Goal: Task Accomplishment & Management: Complete application form

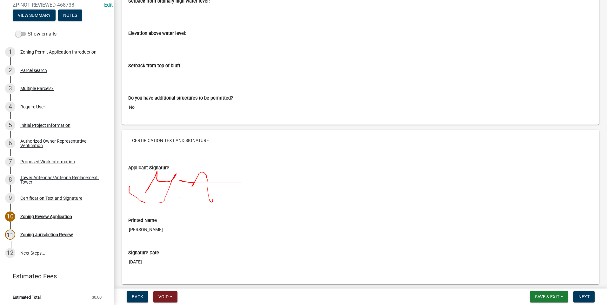
scroll to position [2727, 0]
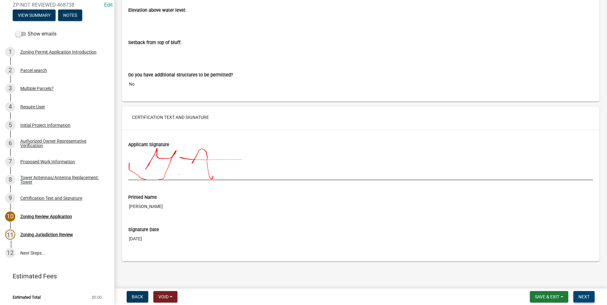
click at [590, 295] on button "Next" at bounding box center [583, 296] width 21 height 11
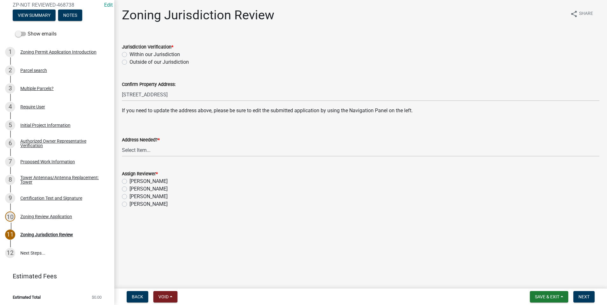
click at [129, 54] on label "Within our Jurisdiction" at bounding box center [154, 55] width 50 height 8
click at [129, 54] on input "Within our Jurisdiction" at bounding box center [131, 53] width 4 height 4
radio input "true"
click at [144, 150] on select "Select Item... Yes No" at bounding box center [360, 150] width 477 height 13
click at [122, 144] on select "Select Item... Yes No" at bounding box center [360, 150] width 477 height 13
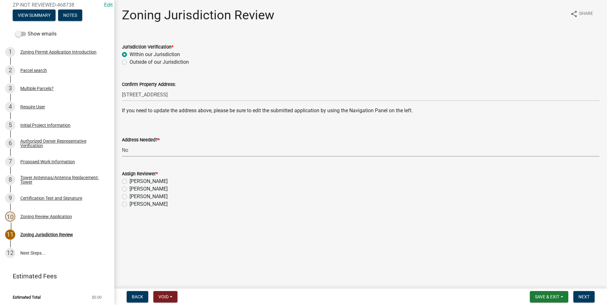
select select "aade736b-b8ba-42e5-ae4c-e00a265c1909"
click at [129, 190] on label "[PERSON_NAME]" at bounding box center [148, 189] width 38 height 8
click at [129, 189] on input "[PERSON_NAME]" at bounding box center [131, 187] width 4 height 4
radio input "true"
click at [581, 294] on span "Next" at bounding box center [583, 296] width 11 height 5
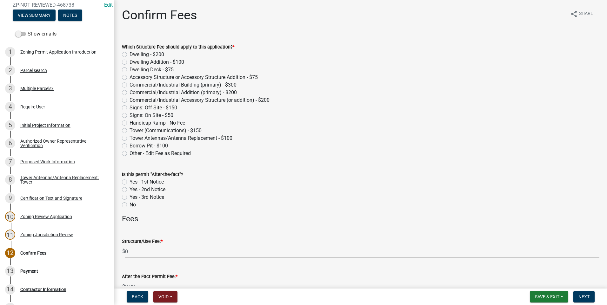
click at [129, 138] on label "Tower Antennas/Antenna Replacement - $100" at bounding box center [180, 139] width 103 height 8
click at [129, 138] on input "Tower Antennas/Antenna Replacement - $100" at bounding box center [131, 137] width 4 height 4
radio input "true"
click at [583, 296] on span "Next" at bounding box center [583, 296] width 11 height 5
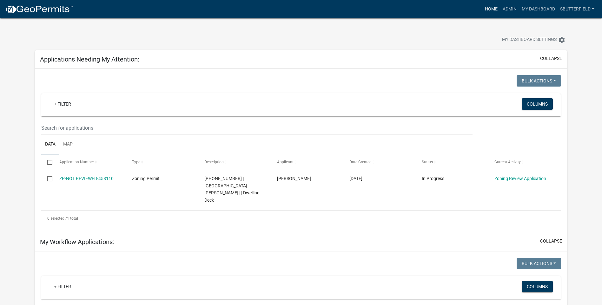
click at [493, 7] on link "Home" at bounding box center [491, 9] width 18 height 12
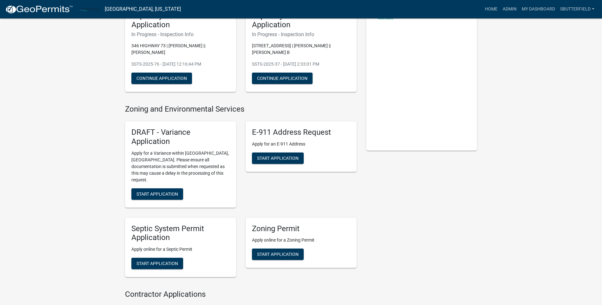
scroll to position [63, 0]
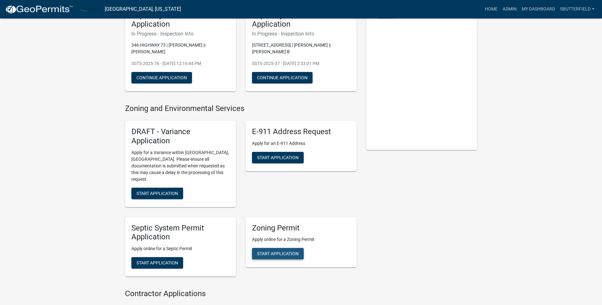
click at [274, 248] on button "Start Application" at bounding box center [278, 253] width 52 height 11
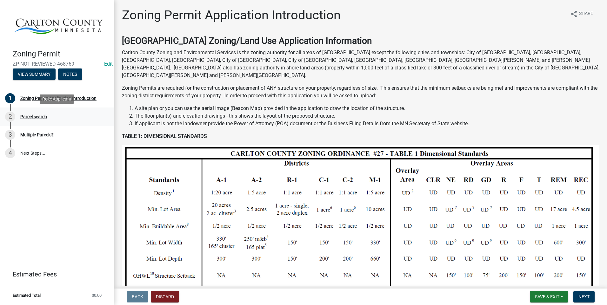
click at [30, 116] on div "Parcel search" at bounding box center [33, 117] width 27 height 4
click at [586, 298] on span "Next" at bounding box center [583, 296] width 11 height 5
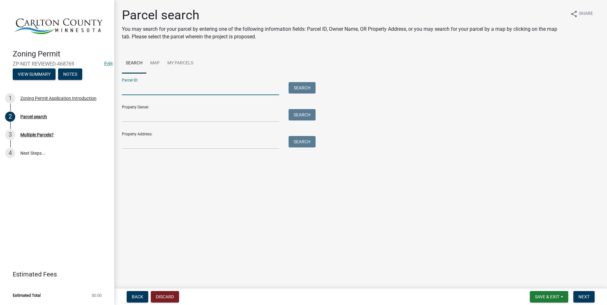
click at [157, 89] on input "Parcel ID:" at bounding box center [200, 88] width 157 height 13
type input "510563890"
click at [300, 87] on button "Search" at bounding box center [301, 87] width 27 height 11
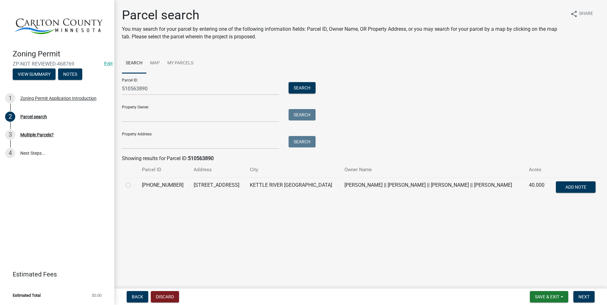
click at [133, 181] on label at bounding box center [133, 181] width 0 height 0
click at [133, 184] on input "radio" at bounding box center [135, 183] width 4 height 4
radio input "true"
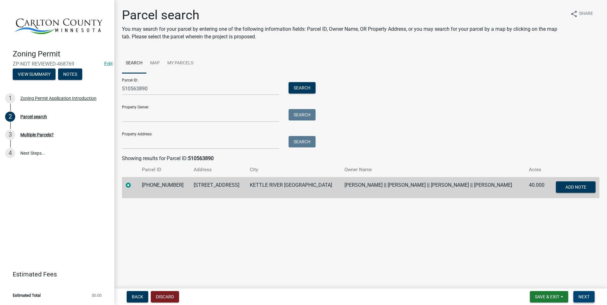
click at [585, 294] on button "Next" at bounding box center [583, 296] width 21 height 11
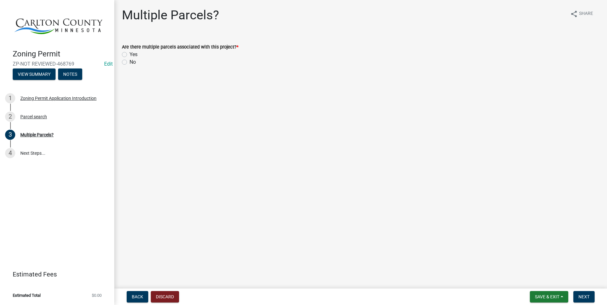
click at [129, 62] on label "No" at bounding box center [132, 62] width 6 height 8
click at [129, 62] on input "No" at bounding box center [131, 60] width 4 height 4
radio input "true"
click at [593, 298] on button "Next" at bounding box center [583, 296] width 21 height 11
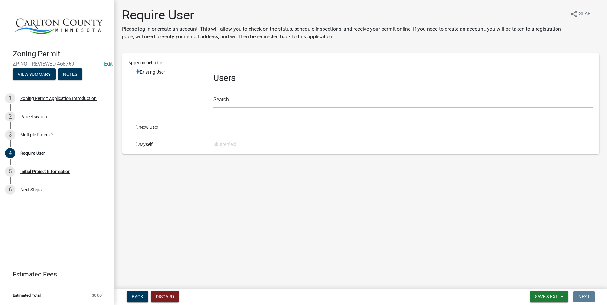
click at [137, 143] on input "radio" at bounding box center [137, 144] width 4 height 4
radio input "true"
radio input "false"
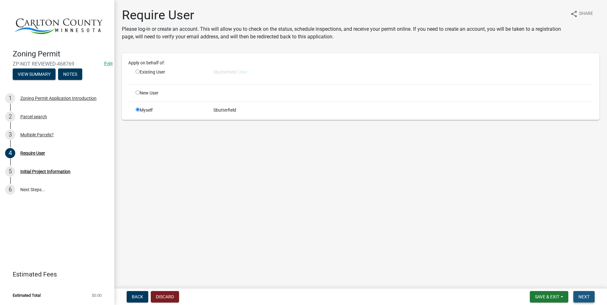
click at [585, 296] on span "Next" at bounding box center [583, 296] width 11 height 5
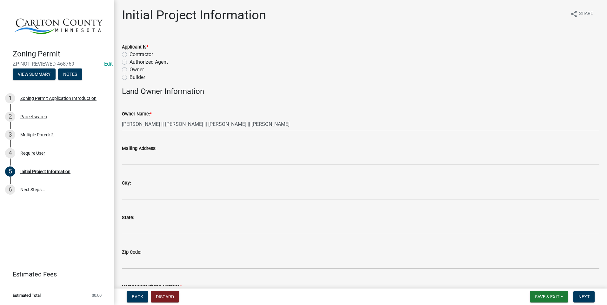
click at [129, 70] on label "Owner" at bounding box center [136, 70] width 14 height 8
click at [129, 70] on input "Owner" at bounding box center [131, 68] width 4 height 4
radio input "true"
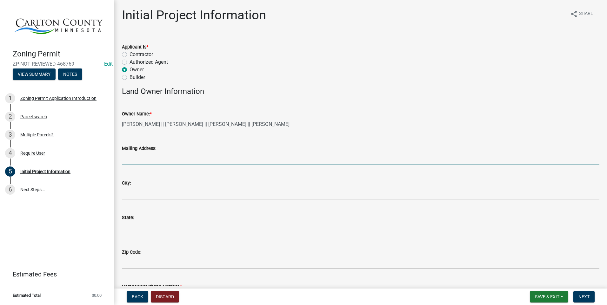
click at [162, 158] on input "Mailing Address:" at bounding box center [360, 158] width 477 height 13
click at [172, 153] on input "Mailing Address:" at bounding box center [360, 158] width 477 height 13
click at [173, 153] on input "Mailing Address:" at bounding box center [360, 158] width 477 height 13
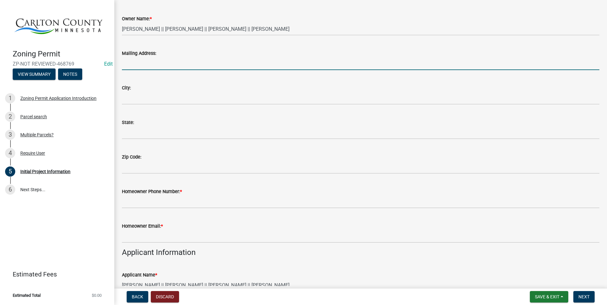
scroll to position [127, 0]
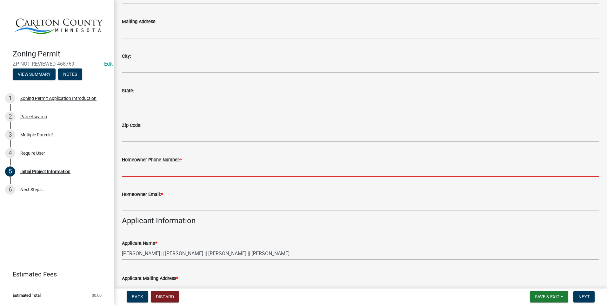
click at [187, 170] on input "Homeowner Phone Number: *" at bounding box center [360, 170] width 477 height 13
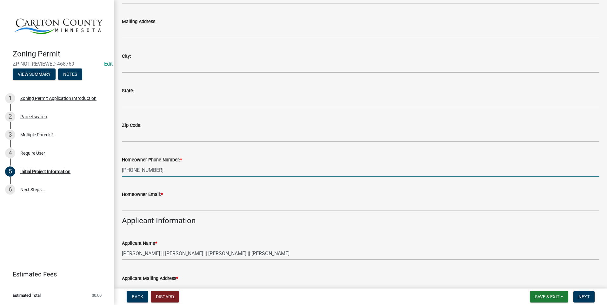
type input "[PHONE_NUMBER]"
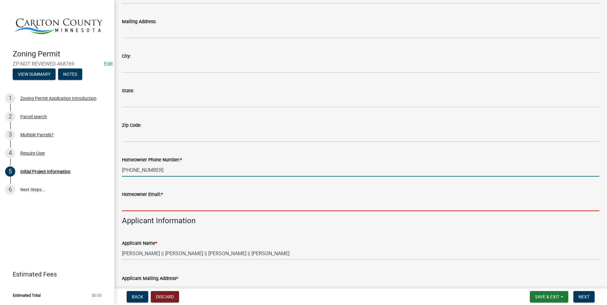
click at [151, 202] on input "Homeowner Email: *" at bounding box center [360, 204] width 477 height 13
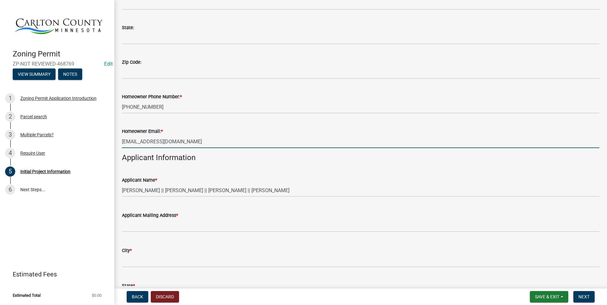
scroll to position [190, 0]
type input "[EMAIL_ADDRESS][DOMAIN_NAME]"
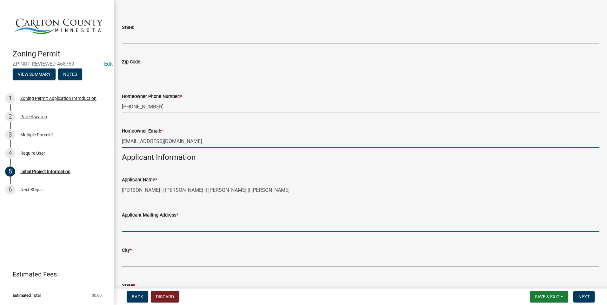
click at [172, 226] on input "Applicant Mailing Address *" at bounding box center [360, 225] width 477 height 13
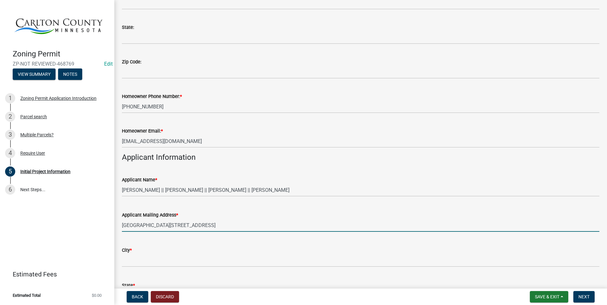
type input "[GEOGRAPHIC_DATA][STREET_ADDRESS]"
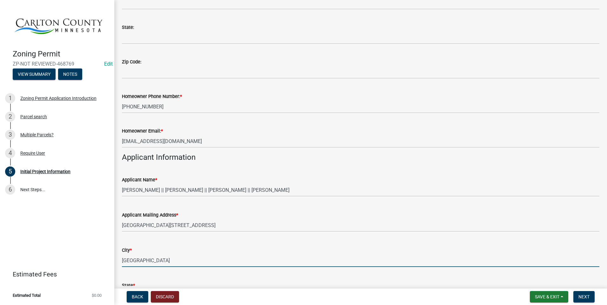
type input "[GEOGRAPHIC_DATA]"
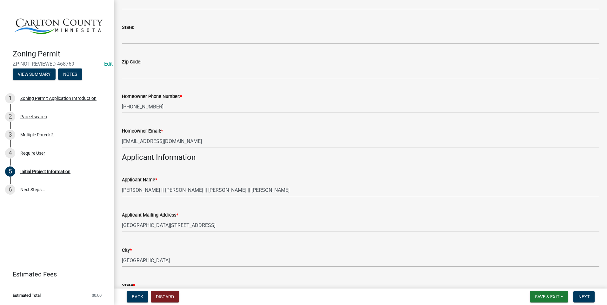
scroll to position [343, 0]
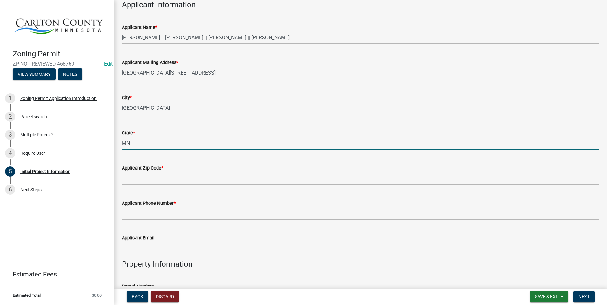
type input "MN"
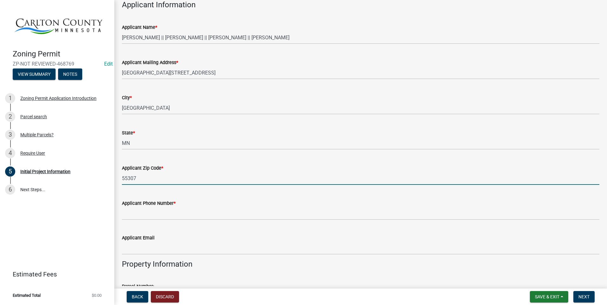
type input "55307"
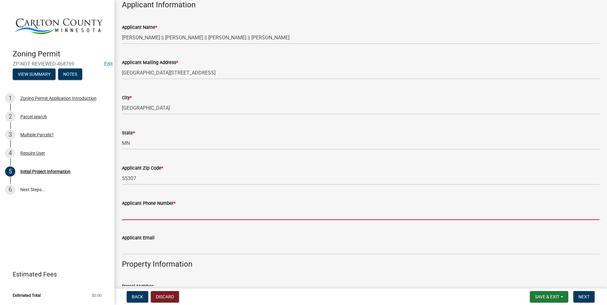
click at [167, 211] on input "Applicant Phone Number *" at bounding box center [360, 213] width 477 height 13
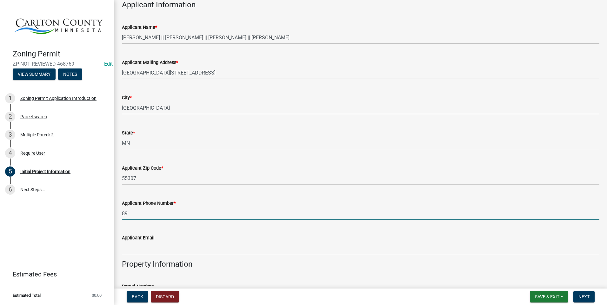
type input "8"
type input "[PHONE_NUMBER]"
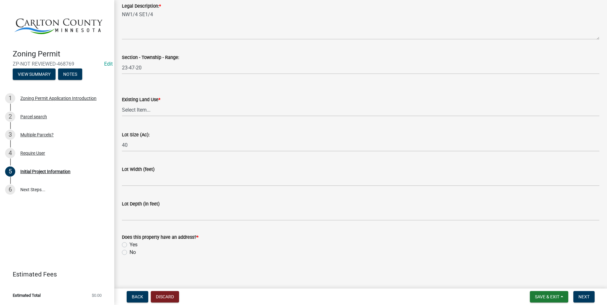
scroll to position [797, 0]
click at [129, 243] on label "Yes" at bounding box center [133, 244] width 8 height 8
click at [129, 243] on input "Yes" at bounding box center [131, 242] width 4 height 4
radio input "true"
click at [582, 296] on span "Next" at bounding box center [583, 296] width 11 height 5
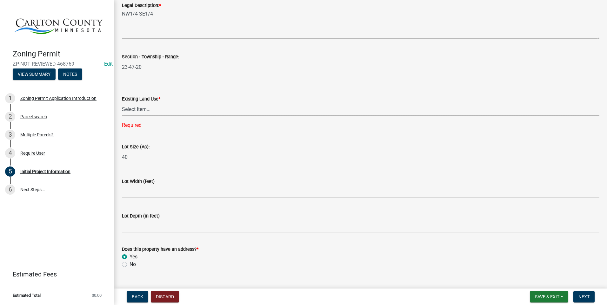
click at [154, 104] on select "Select Item... Residential Commercial Recreational/hunting Agricultural" at bounding box center [360, 109] width 477 height 13
click at [122, 103] on select "Select Item... Residential Commercial Recreational/hunting Agricultural" at bounding box center [360, 109] width 477 height 13
select select "987bd984-5dc8-4afc-b698-6bfa0e862c67"
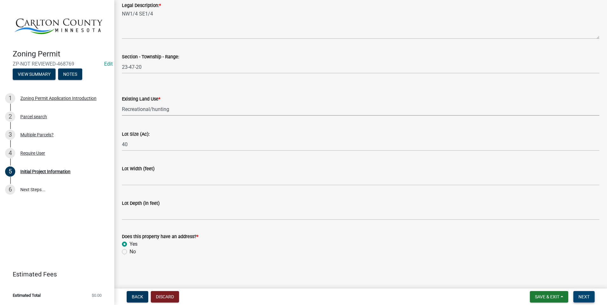
click at [586, 294] on span "Next" at bounding box center [583, 296] width 11 height 5
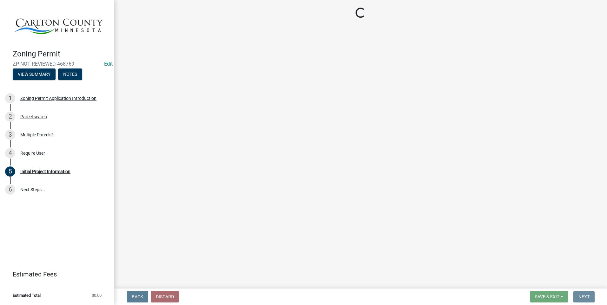
scroll to position [0, 0]
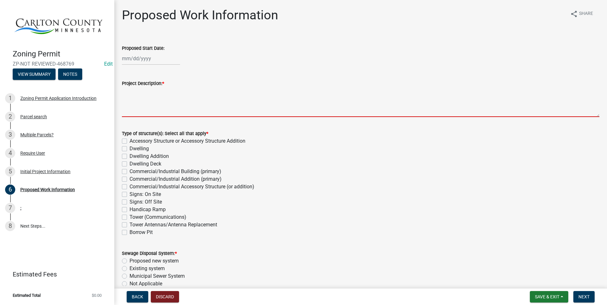
click at [157, 102] on textarea "Project Description: *" at bounding box center [360, 102] width 477 height 30
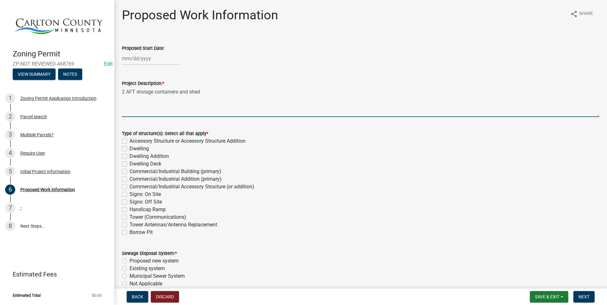
type textarea "2 AFT storage containers and shed"
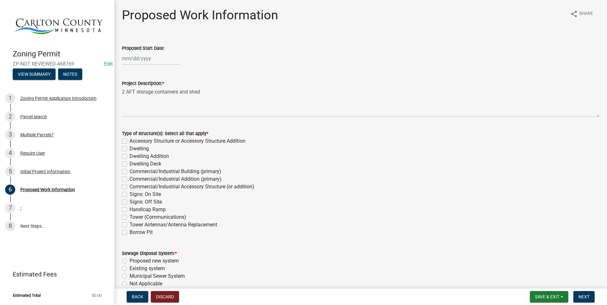
drag, startPoint x: 125, startPoint y: 140, endPoint x: 130, endPoint y: 139, distance: 4.9
click at [129, 140] on label "Accessory Structure or Accessory Structure Addition" at bounding box center [187, 141] width 116 height 8
click at [129, 140] on input "Accessory Structure or Accessory Structure Addition" at bounding box center [131, 139] width 4 height 4
checkbox input "true"
checkbox input "false"
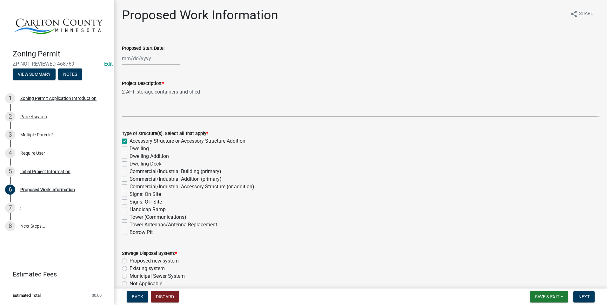
checkbox input "false"
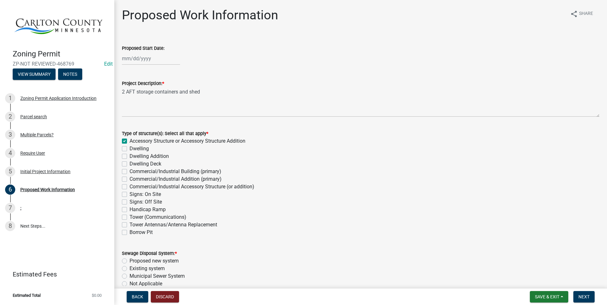
checkbox input "false"
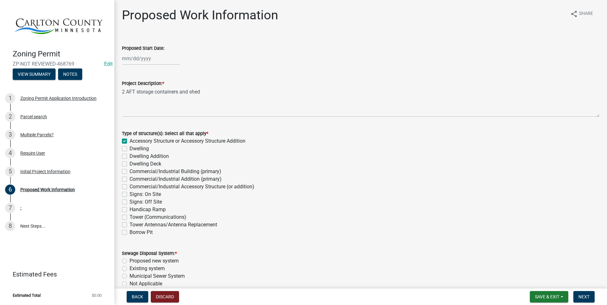
checkbox input "false"
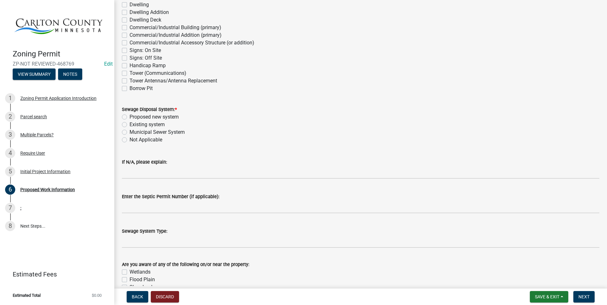
scroll to position [159, 0]
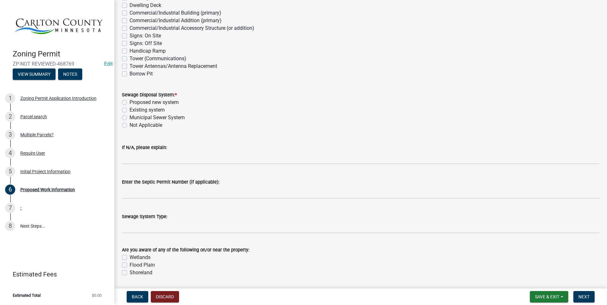
click at [129, 125] on label "Not Applicable" at bounding box center [145, 125] width 33 height 8
click at [129, 125] on input "Not Applicable" at bounding box center [131, 123] width 4 height 4
radio input "true"
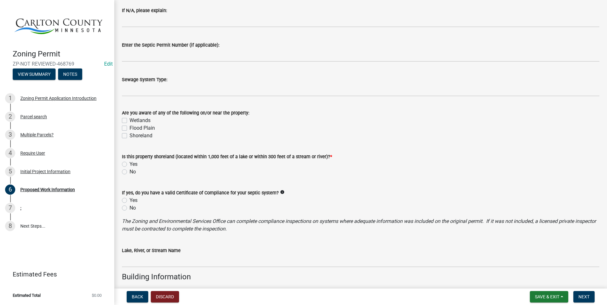
scroll to position [317, 0]
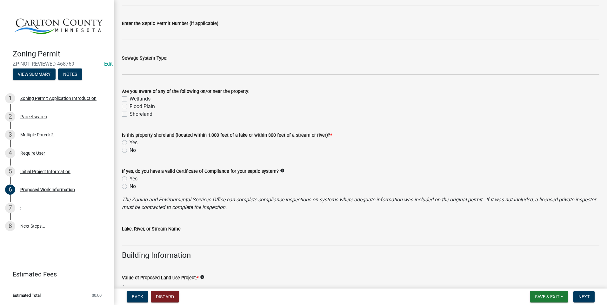
click at [127, 149] on div "No" at bounding box center [360, 151] width 477 height 8
click at [129, 150] on label "No" at bounding box center [132, 151] width 6 height 8
click at [129, 150] on input "No" at bounding box center [131, 149] width 4 height 4
radio input "true"
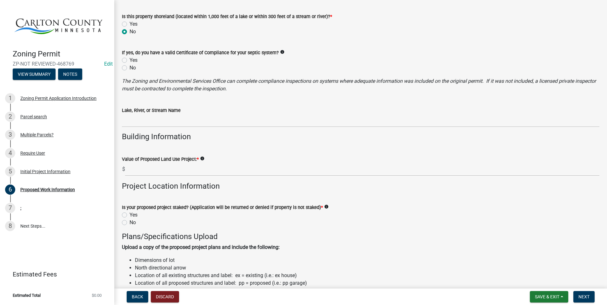
scroll to position [444, 0]
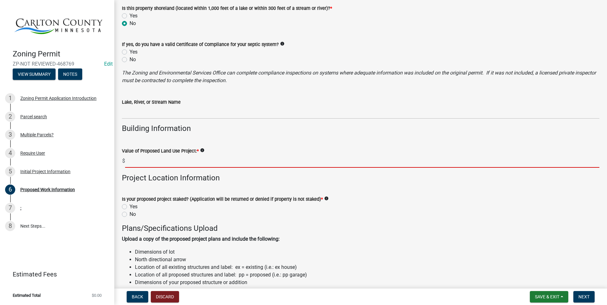
click at [182, 157] on input "text" at bounding box center [362, 161] width 474 height 13
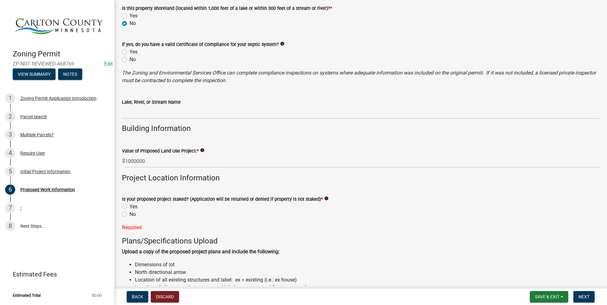
click at [156, 154] on div "Value of Proposed Land Use Project: * info" at bounding box center [360, 151] width 477 height 8
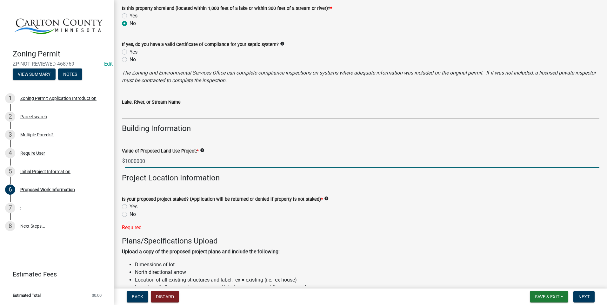
click at [148, 162] on input "1000000" at bounding box center [362, 161] width 474 height 13
type input "10000"
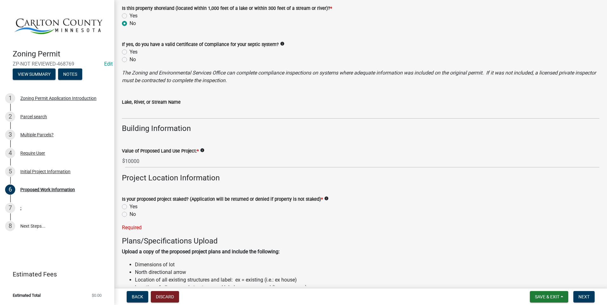
click at [129, 207] on label "Yes" at bounding box center [133, 207] width 8 height 8
click at [129, 207] on input "Yes" at bounding box center [131, 205] width 4 height 4
radio input "true"
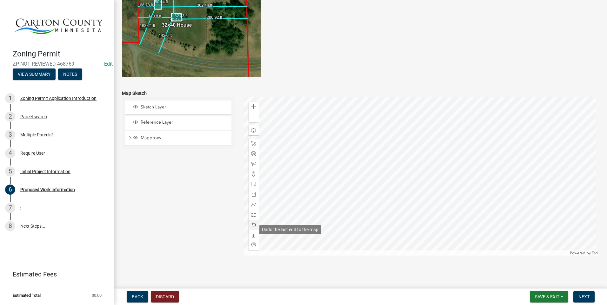
scroll to position [1197, 0]
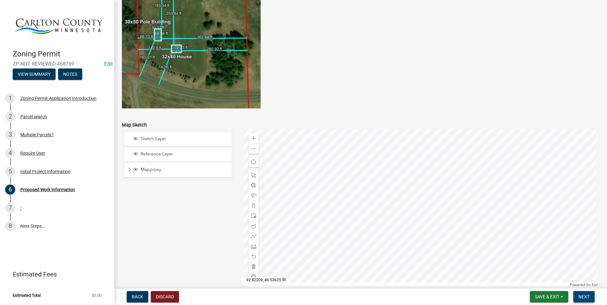
click at [580, 295] on span "Next" at bounding box center [583, 296] width 11 height 5
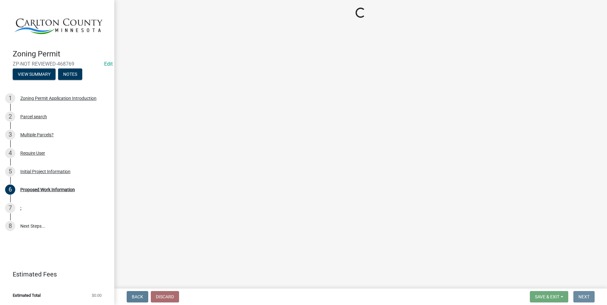
scroll to position [0, 0]
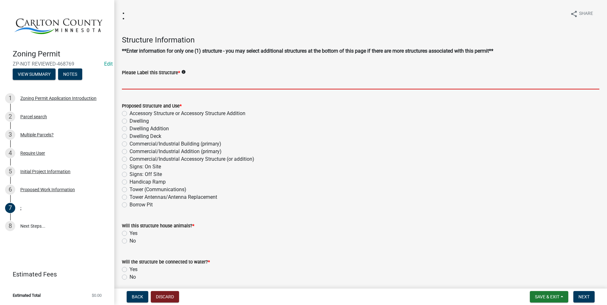
click at [132, 84] on input "Please Label this Structure *" at bounding box center [360, 82] width 477 height 13
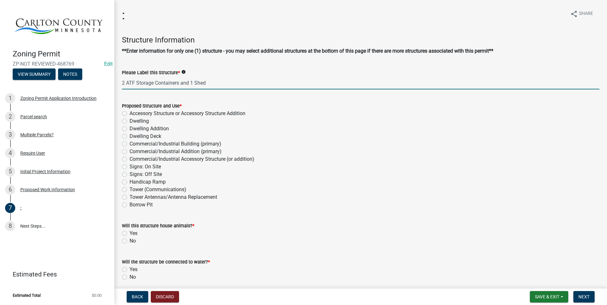
type input "2 ATF Storage Containers and 1 Shed"
click at [129, 112] on label "Accessory Structure or Accessory Structure Addition" at bounding box center [187, 114] width 116 height 8
click at [129, 112] on input "Accessory Structure or Accessory Structure Addition" at bounding box center [131, 112] width 4 height 4
radio input "true"
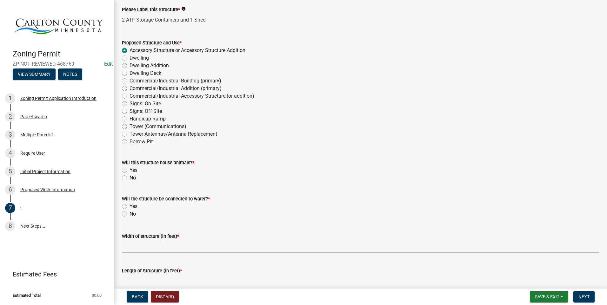
scroll to position [63, 0]
click at [129, 179] on label "No" at bounding box center [132, 178] width 6 height 8
click at [129, 178] on input "No" at bounding box center [131, 176] width 4 height 4
radio input "true"
click at [129, 213] on label "No" at bounding box center [132, 214] width 6 height 8
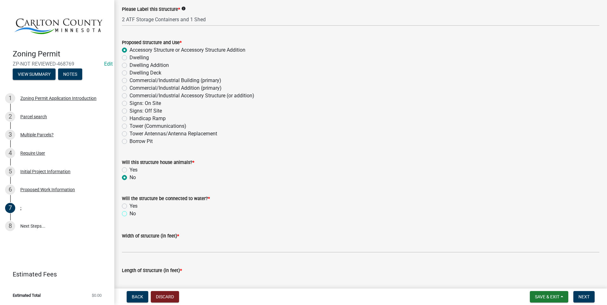
click at [129, 213] on input "No" at bounding box center [131, 212] width 4 height 4
radio input "true"
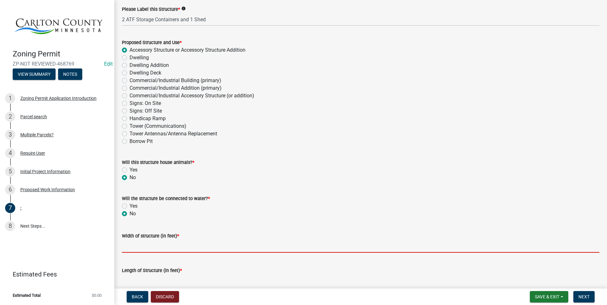
click at [140, 244] on input "Width of structure (in feet) *" at bounding box center [360, 246] width 477 height 13
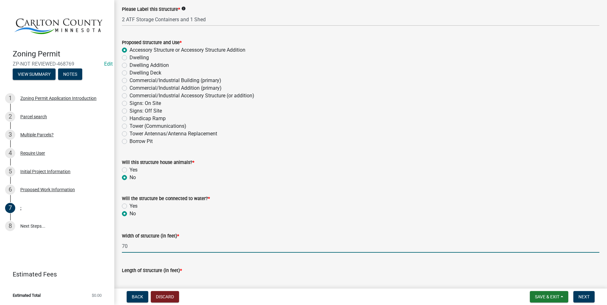
type input "70"
click at [145, 282] on input "Length of Structure (in feet) *" at bounding box center [360, 280] width 477 height 13
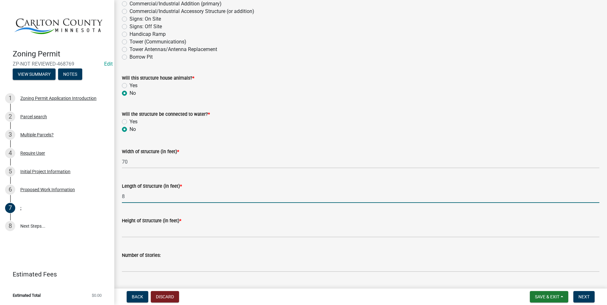
scroll to position [159, 0]
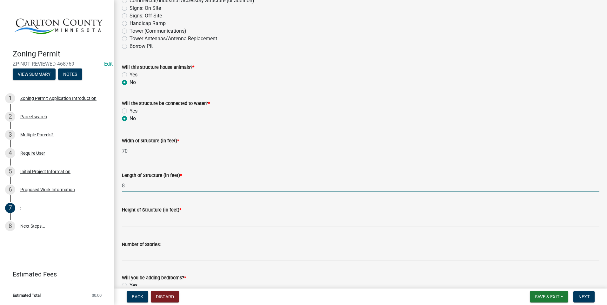
type input "8"
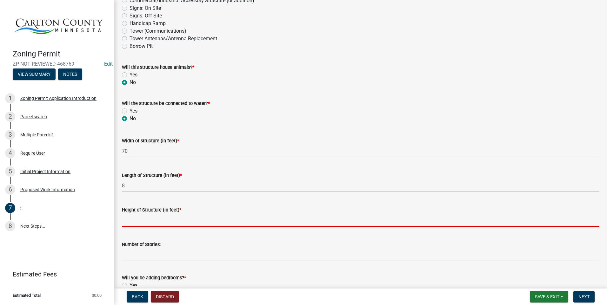
click at [154, 222] on input "Height of Structure (in feet) *" at bounding box center [360, 220] width 477 height 13
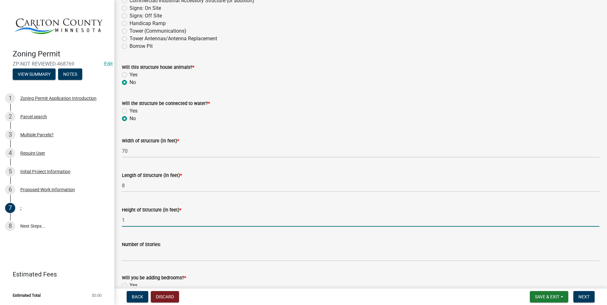
type input "1"
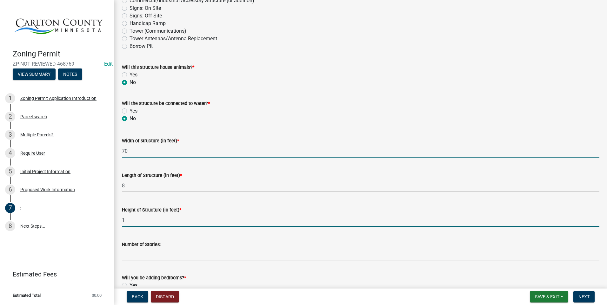
click at [130, 151] on input "70" at bounding box center [360, 151] width 477 height 13
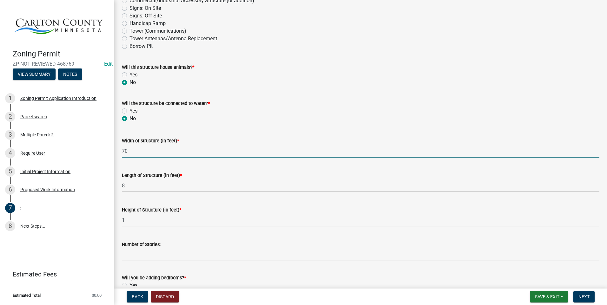
type input "7"
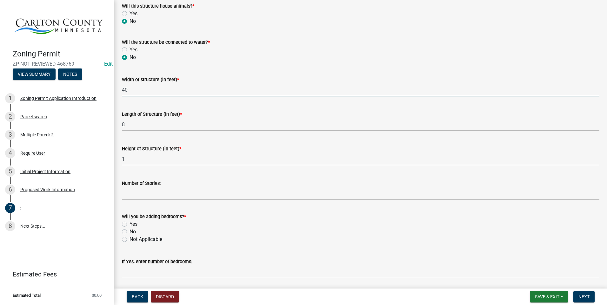
scroll to position [222, 0]
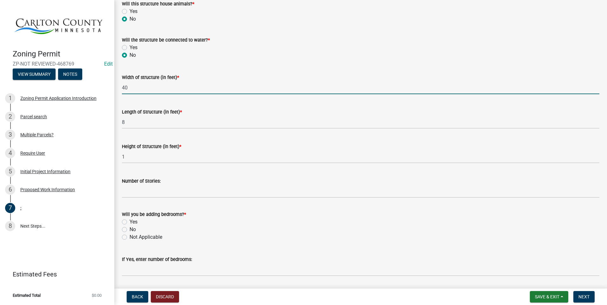
type input "40"
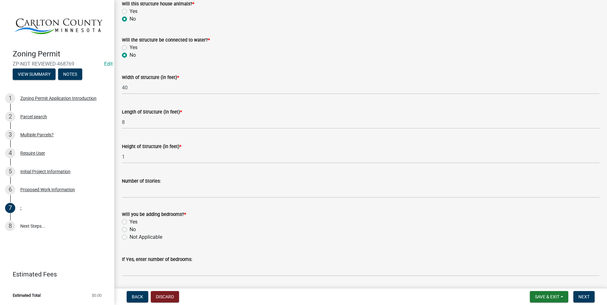
click at [129, 230] on label "No" at bounding box center [132, 230] width 6 height 8
click at [129, 230] on input "No" at bounding box center [131, 228] width 4 height 4
radio input "true"
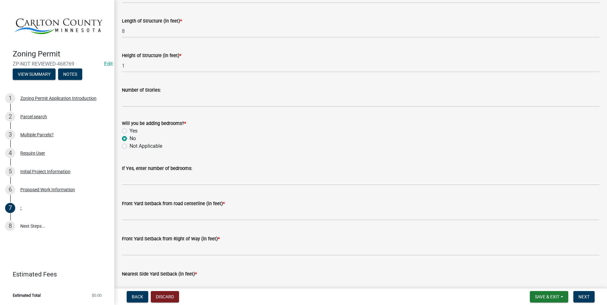
scroll to position [317, 0]
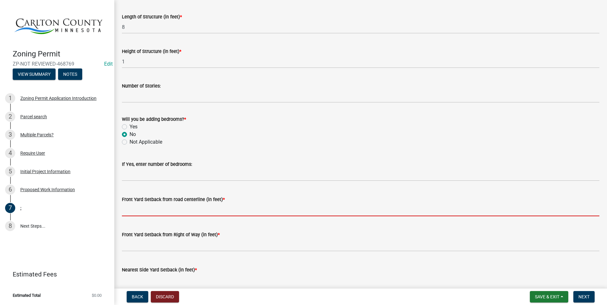
click at [167, 208] on input "text" at bounding box center [360, 209] width 477 height 13
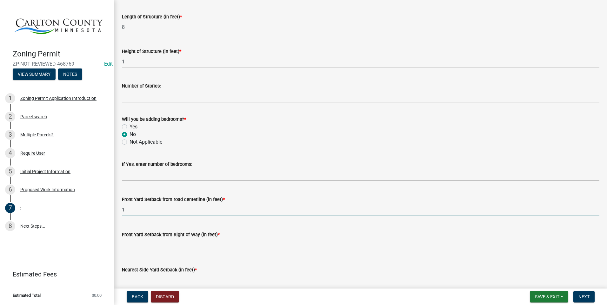
type input "1"
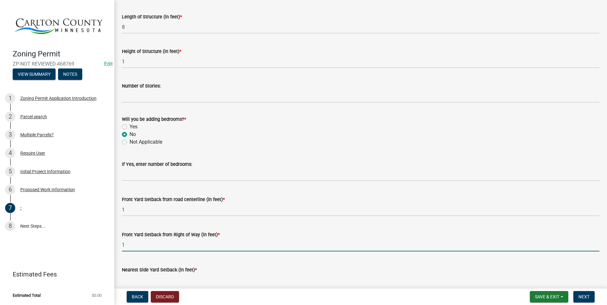
type input "1"
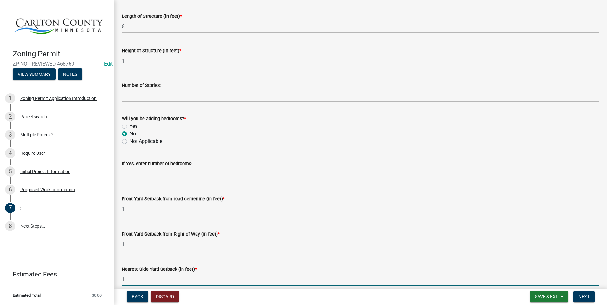
type input "1"
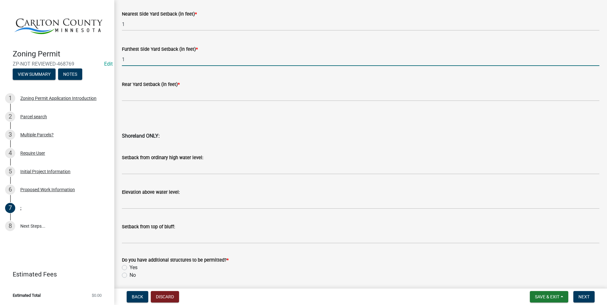
scroll to position [597, 0]
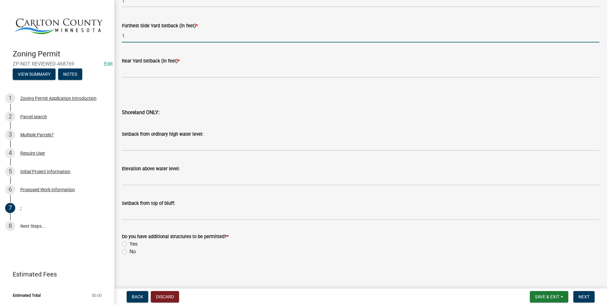
type input "1"
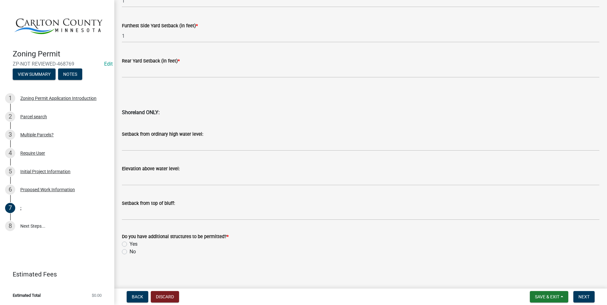
click at [129, 251] on label "No" at bounding box center [132, 252] width 6 height 8
click at [129, 251] on input "No" at bounding box center [131, 250] width 4 height 4
radio input "true"
click at [582, 295] on span "Next" at bounding box center [583, 296] width 11 height 5
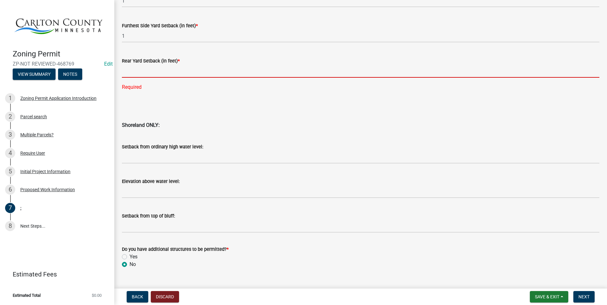
click at [191, 71] on input "text" at bounding box center [360, 71] width 477 height 13
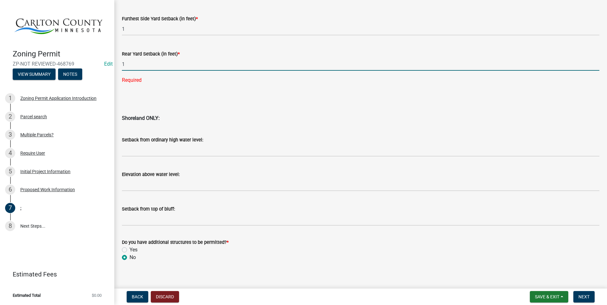
scroll to position [609, 0]
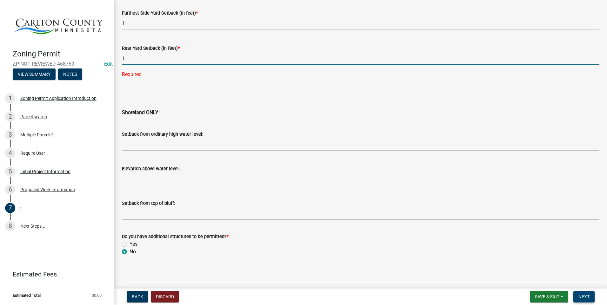
type input "1"
click at [583, 297] on span "Next" at bounding box center [583, 296] width 11 height 5
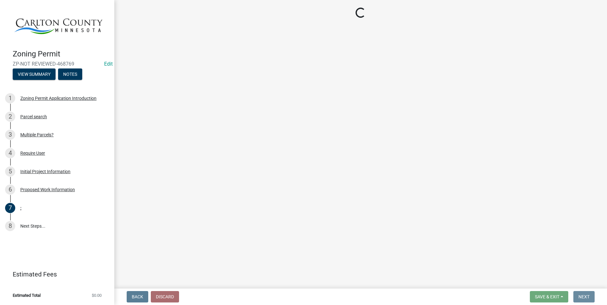
scroll to position [0, 0]
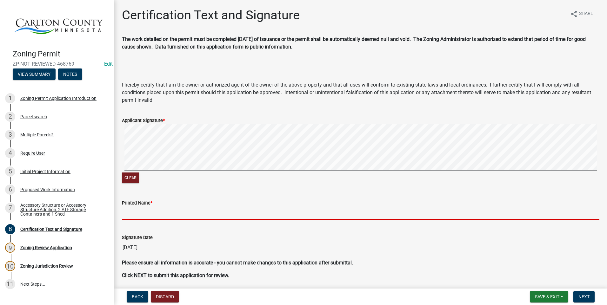
drag, startPoint x: 154, startPoint y: 214, endPoint x: 157, endPoint y: 211, distance: 4.5
click at [154, 213] on input "Printed Name *" at bounding box center [360, 213] width 477 height 13
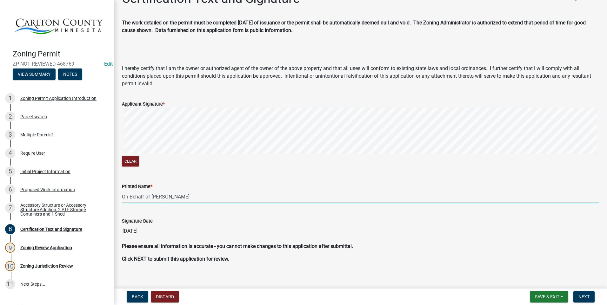
scroll to position [23, 0]
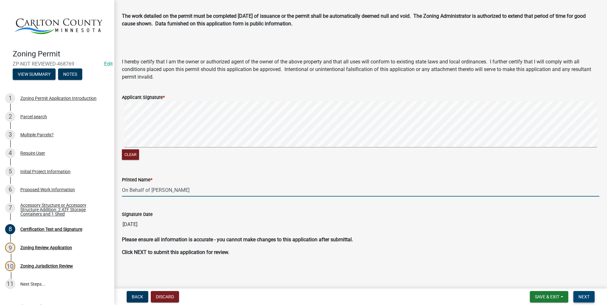
type input "On Behalf of [PERSON_NAME]"
click at [586, 298] on span "Next" at bounding box center [583, 296] width 11 height 5
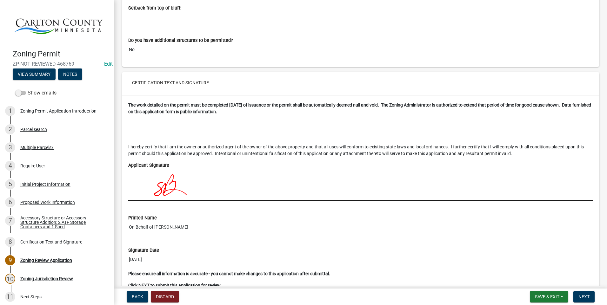
scroll to position [2640, 0]
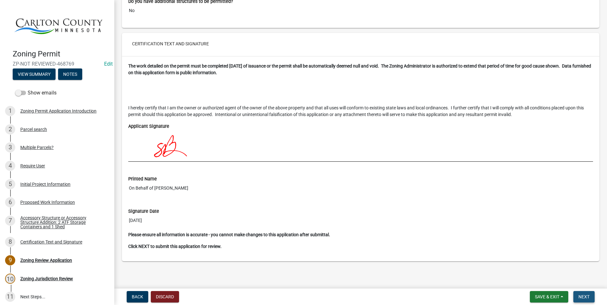
click at [589, 299] on span "Next" at bounding box center [583, 296] width 11 height 5
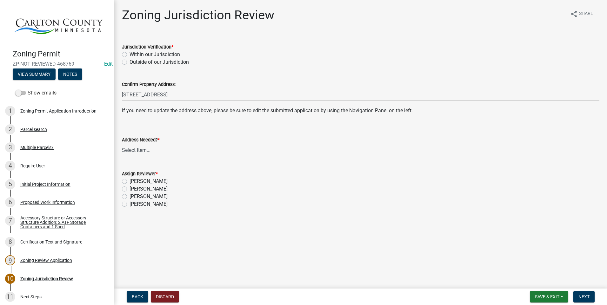
click at [129, 54] on label "Within our Jurisdiction" at bounding box center [154, 55] width 50 height 8
click at [129, 54] on input "Within our Jurisdiction" at bounding box center [131, 53] width 4 height 4
radio input "true"
click at [153, 150] on select "Select Item... Yes No" at bounding box center [360, 150] width 477 height 13
click at [122, 144] on select "Select Item... Yes No" at bounding box center [360, 150] width 477 height 13
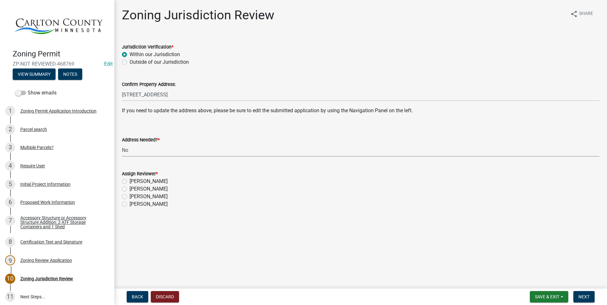
select select "aade736b-b8ba-42e5-ae4c-e00a265c1909"
click at [129, 188] on label "[PERSON_NAME]" at bounding box center [148, 189] width 38 height 8
click at [129, 188] on input "[PERSON_NAME]" at bounding box center [131, 187] width 4 height 4
radio input "true"
click at [587, 292] on button "Next" at bounding box center [583, 296] width 21 height 11
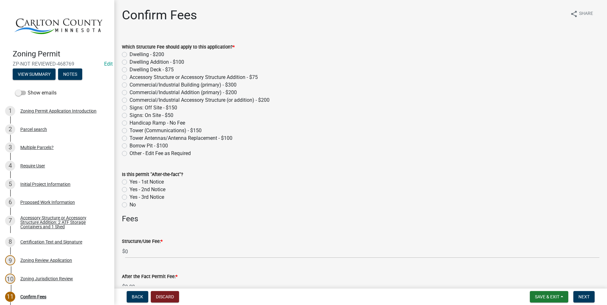
click at [127, 79] on div "Accessory Structure or Accessory Structure Addition - $75" at bounding box center [360, 78] width 477 height 8
click at [129, 75] on label "Accessory Structure or Accessory Structure Addition - $75" at bounding box center [193, 78] width 128 height 8
click at [129, 75] on input "Accessory Structure or Accessory Structure Addition - $75" at bounding box center [131, 76] width 4 height 4
radio input "true"
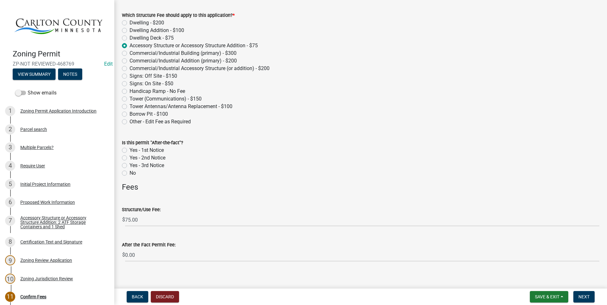
scroll to position [38, 0]
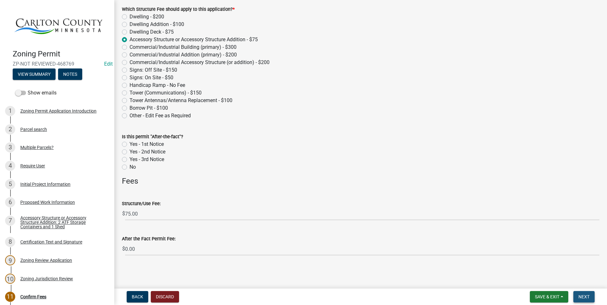
click at [589, 292] on button "Next" at bounding box center [583, 296] width 21 height 11
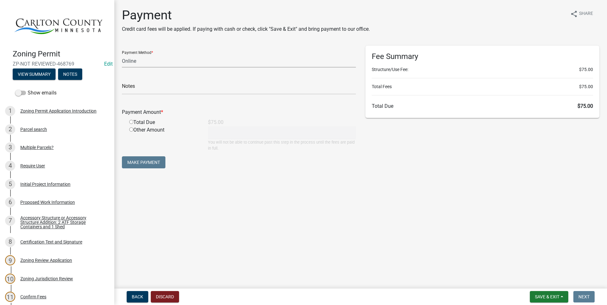
click at [186, 63] on select "Credit Card POS Check Cash Online" at bounding box center [239, 61] width 234 height 13
select select "1: 0"
click at [122, 55] on select "Credit Card POS Check Cash Online" at bounding box center [239, 61] width 234 height 13
click at [154, 87] on input "text" at bounding box center [239, 88] width 234 height 13
type input "3853"
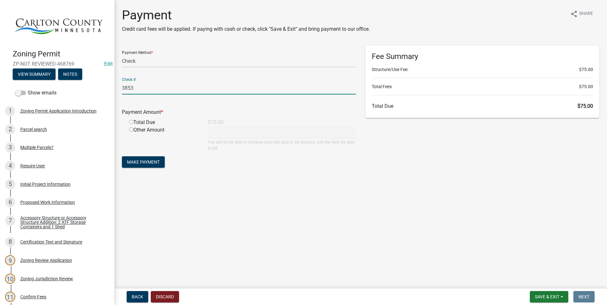
click at [131, 122] on input "radio" at bounding box center [131, 122] width 4 height 4
radio input "true"
type input "75"
click at [154, 160] on span "Make Payment" at bounding box center [143, 162] width 33 height 5
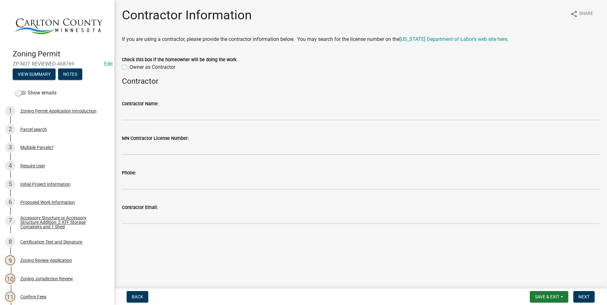
click at [129, 69] on label "Owner as Contractor" at bounding box center [152, 67] width 46 height 8
click at [129, 68] on input "Owner as Contractor" at bounding box center [131, 65] width 4 height 4
checkbox input "true"
click at [580, 298] on span "Next" at bounding box center [583, 296] width 11 height 5
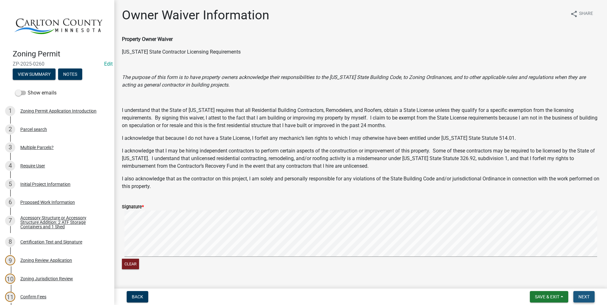
click at [584, 298] on span "Next" at bounding box center [583, 296] width 11 height 5
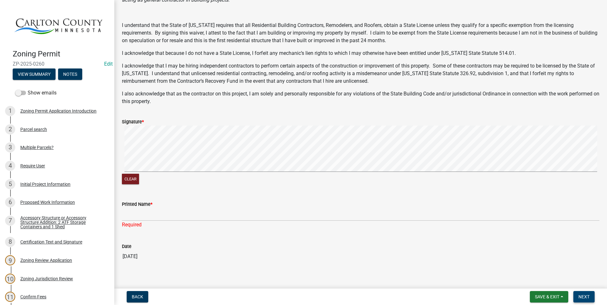
scroll to position [92, 0]
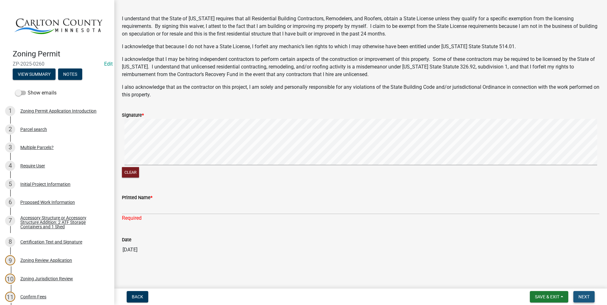
click at [582, 292] on button "Next" at bounding box center [583, 296] width 21 height 11
click at [239, 193] on div "Printed Name * Required" at bounding box center [360, 203] width 477 height 37
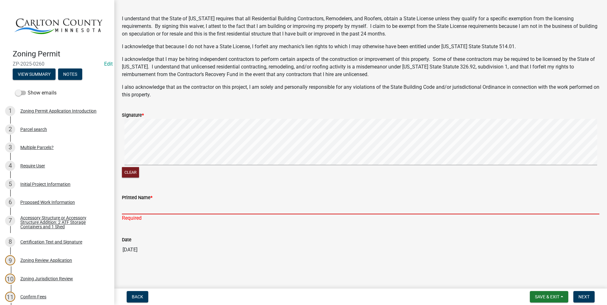
click at [223, 207] on input "Printed Name *" at bounding box center [360, 207] width 477 height 13
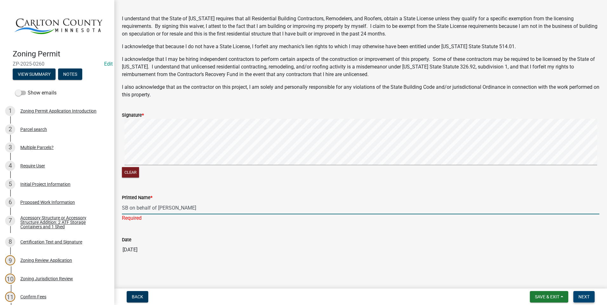
type input "SB on behalf of [PERSON_NAME]"
click at [587, 296] on span "Next" at bounding box center [583, 296] width 11 height 5
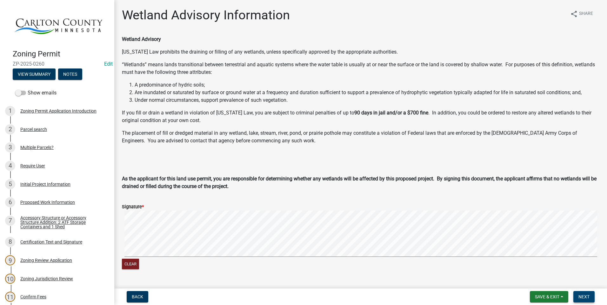
drag, startPoint x: 585, startPoint y: 295, endPoint x: 581, endPoint y: 295, distance: 4.8
click at [584, 294] on button "Next" at bounding box center [583, 296] width 21 height 11
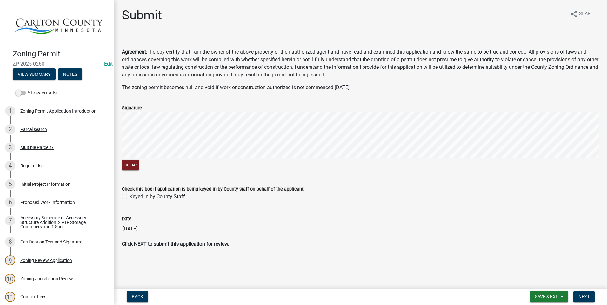
drag, startPoint x: 126, startPoint y: 196, endPoint x: 130, endPoint y: 196, distance: 4.1
click at [129, 196] on label "Keyed in by County Staff" at bounding box center [157, 197] width 56 height 8
click at [129, 196] on input "Keyed in by County Staff" at bounding box center [131, 195] width 4 height 4
checkbox input "true"
click at [587, 295] on span "Next" at bounding box center [583, 296] width 11 height 5
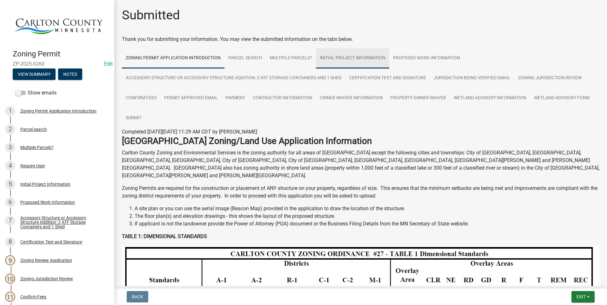
click at [350, 57] on link "Initial Project Information" at bounding box center [352, 58] width 73 height 20
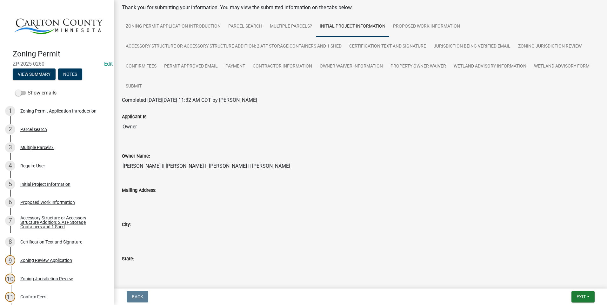
scroll to position [63, 0]
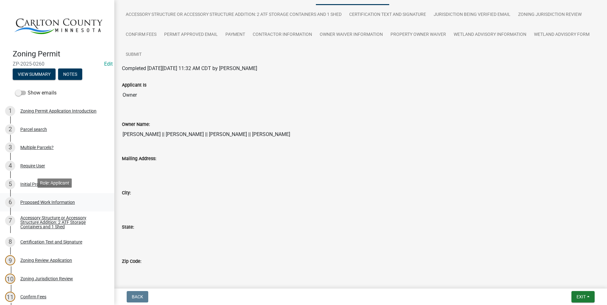
click at [51, 200] on div "Proposed Work Information" at bounding box center [47, 202] width 55 height 4
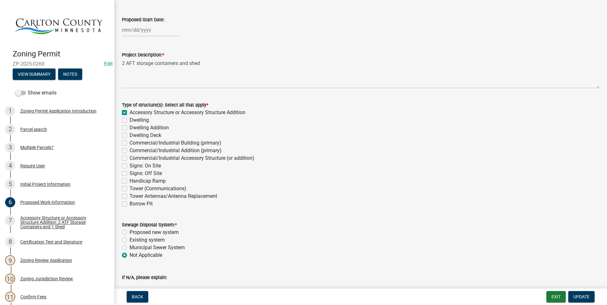
scroll to position [159, 0]
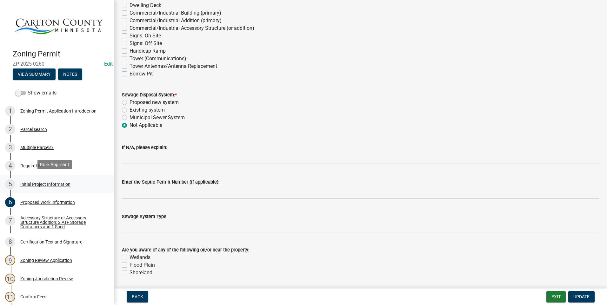
click at [53, 182] on div "Initial Project Information" at bounding box center [45, 184] width 50 height 4
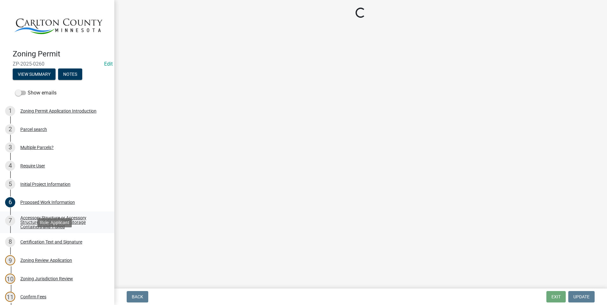
select select "987bd984-5dc8-4afc-b698-6bfa0e862c67"
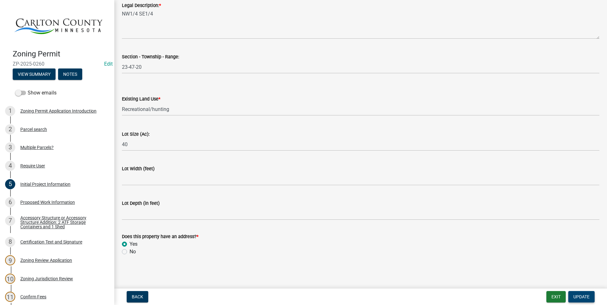
click at [579, 295] on span "Update" at bounding box center [581, 296] width 16 height 5
